Goal: Communication & Community: Ask a question

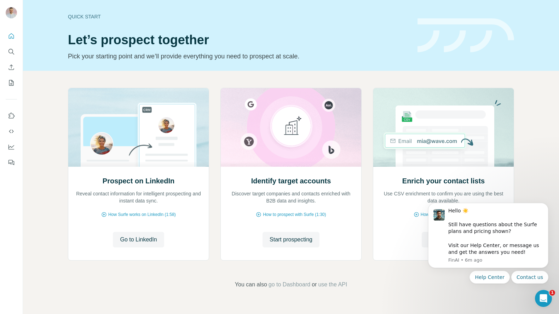
click at [18, 35] on div at bounding box center [11, 96] width 23 height 143
click at [13, 34] on icon "Quick start" at bounding box center [11, 35] width 5 height 5
click at [144, 240] on span "Go to LinkedIn" at bounding box center [138, 239] width 37 height 8
click at [530, 298] on div "Prospect on LinkedIn Reveal contact information for intelligent prospecting and…" at bounding box center [291, 188] width 536 height 235
click at [535, 296] on div "Open Intercom Messenger" at bounding box center [541, 296] width 23 height 23
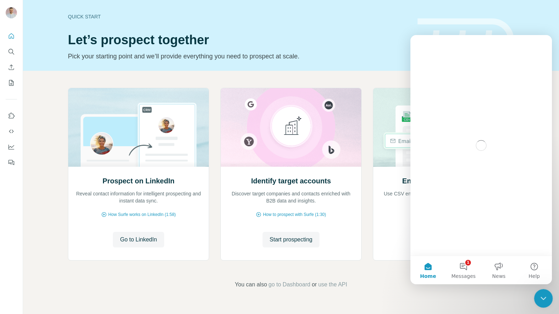
click at [537, 296] on div "Close Intercom Messenger" at bounding box center [542, 297] width 17 height 17
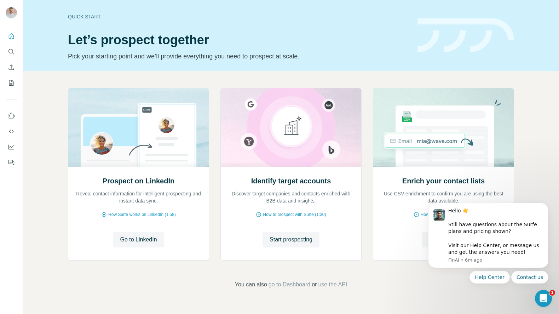
click at [421, 281] on body "Hello ☀️ ​ Still have questions about the Surfe plans and pricing shown? ​ Visi…" at bounding box center [488, 237] width 136 height 110
click at [545, 203] on icon "Dismiss notification" at bounding box center [546, 205] width 4 height 4
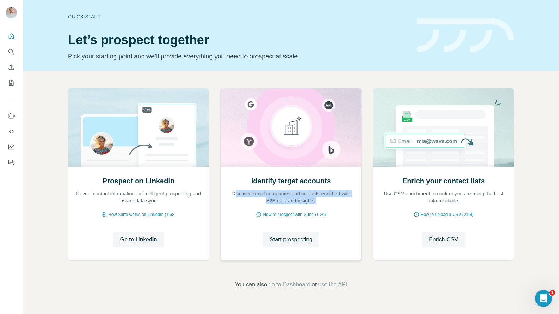
drag, startPoint x: 238, startPoint y: 195, endPoint x: 329, endPoint y: 201, distance: 90.7
click at [328, 201] on p "Discover target companies and contacts enriched with B2B data and insights." at bounding box center [291, 197] width 126 height 14
click at [329, 201] on p "Discover target companies and contacts enriched with B2B data and insights." at bounding box center [291, 197] width 126 height 14
drag, startPoint x: 332, startPoint y: 201, endPoint x: 225, endPoint y: 199, distance: 106.8
click at [223, 196] on div "Identify target accounts Discover target companies and contacts enriched with B…" at bounding box center [291, 213] width 140 height 94
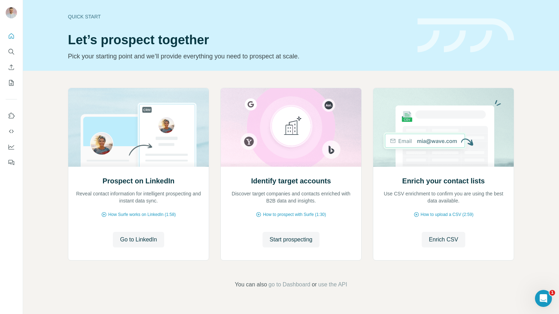
click at [232, 265] on div "Prospect on LinkedIn Reveal contact information for intelligent prospecting and…" at bounding box center [291, 188] width 536 height 235
click at [292, 281] on span "go to Dashboard" at bounding box center [289, 284] width 42 height 8
click at [541, 295] on icon "Open Intercom Messenger" at bounding box center [542, 297] width 12 height 12
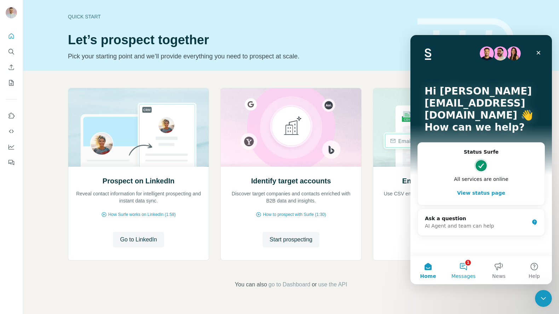
click at [469, 265] on button "1 Messages" at bounding box center [463, 270] width 35 height 28
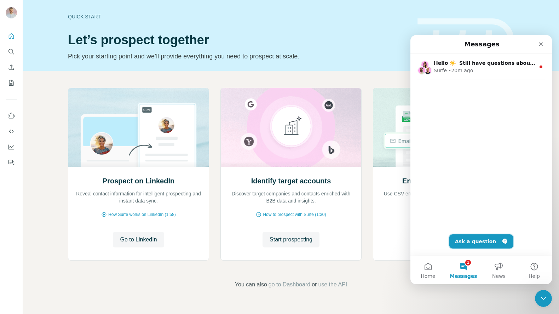
click at [474, 239] on button "Ask a question" at bounding box center [481, 241] width 64 height 14
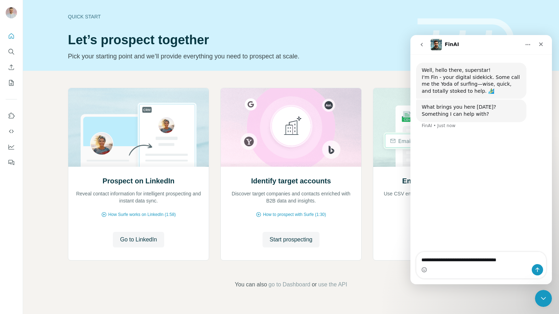
type textarea "**********"
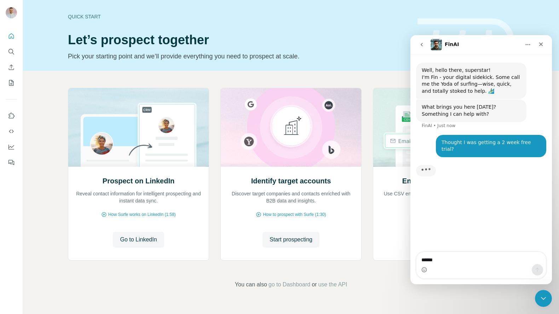
type textarea "******"
type textarea "**********"
